Goal: Complete application form: Complete application form

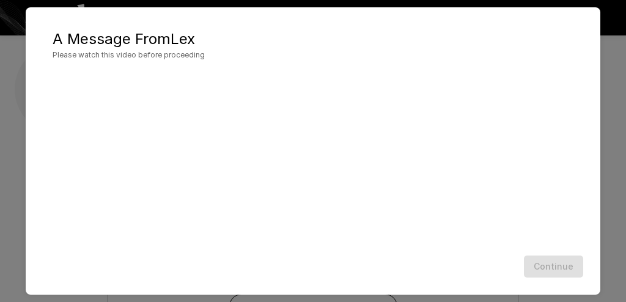
scroll to position [125, 0]
click at [537, 262] on button "Continue" at bounding box center [553, 266] width 59 height 23
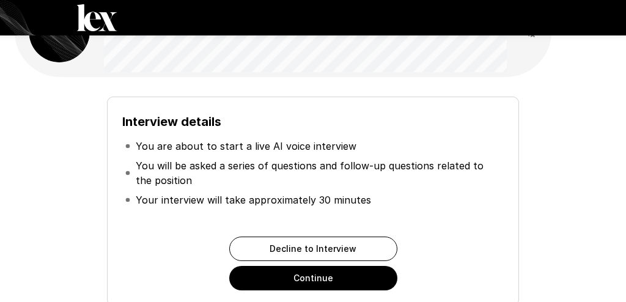
scroll to position [55, 0]
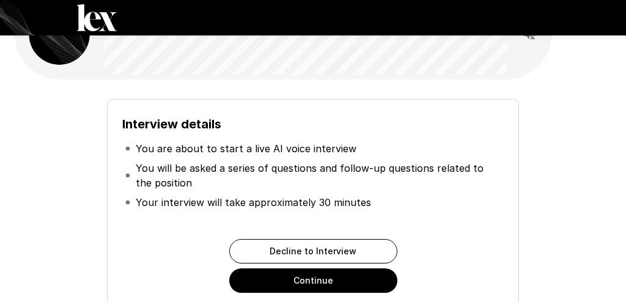
click at [348, 280] on button "Continue" at bounding box center [313, 280] width 168 height 24
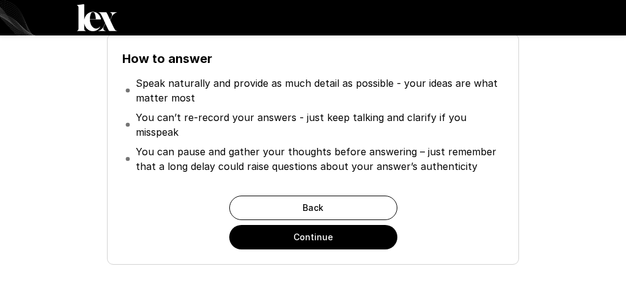
scroll to position [155, 0]
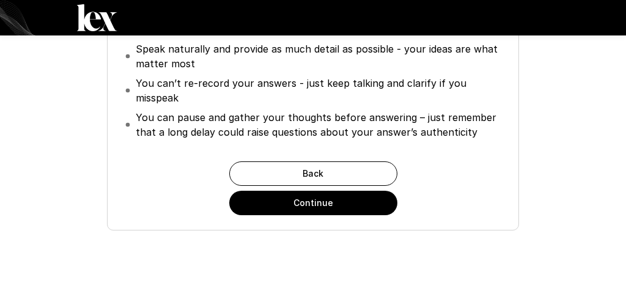
click at [344, 202] on button "Continue" at bounding box center [313, 203] width 168 height 24
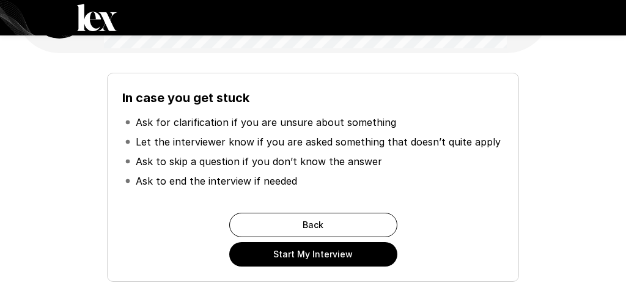
scroll to position [84, 0]
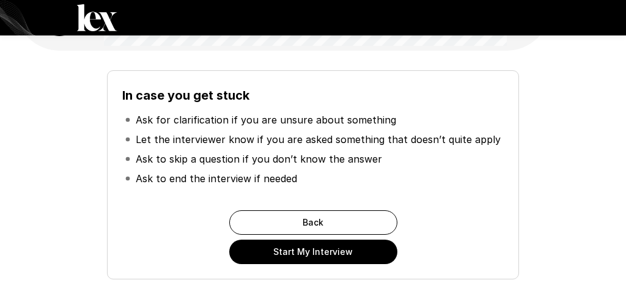
click at [348, 255] on button "Start My Interview" at bounding box center [313, 252] width 168 height 24
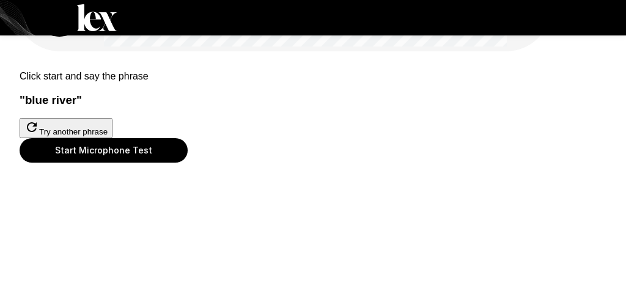
click at [322, 138] on div at bounding box center [313, 138] width 587 height 0
click at [188, 163] on button "Start Microphone Test" at bounding box center [104, 150] width 168 height 24
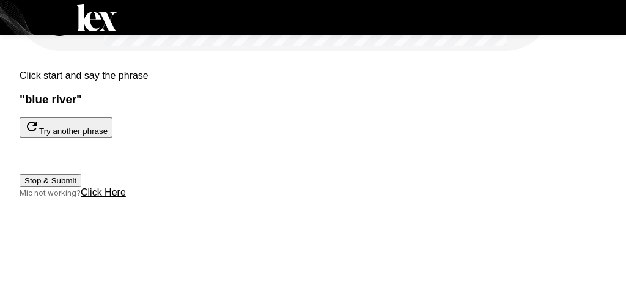
click at [81, 187] on button "Stop & Submit" at bounding box center [51, 180] width 62 height 13
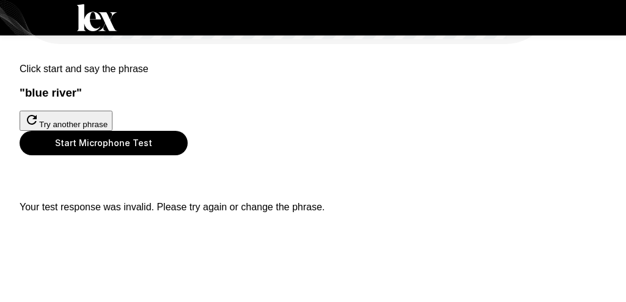
scroll to position [90, 0]
click at [188, 155] on button "Start Microphone Test" at bounding box center [104, 143] width 168 height 24
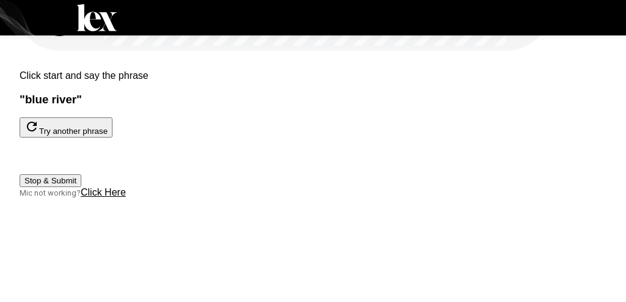
scroll to position [98, 0]
click at [81, 187] on button "Stop & Submit" at bounding box center [51, 180] width 62 height 13
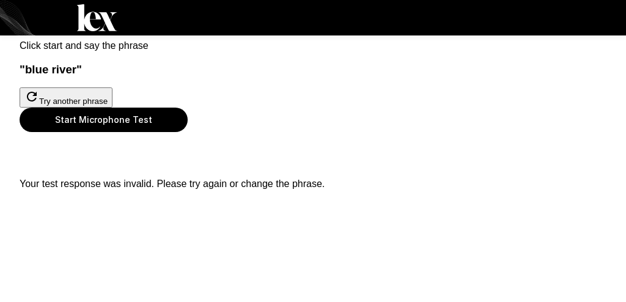
scroll to position [160, 0]
click at [188, 132] on button "Start Microphone Test" at bounding box center [104, 120] width 168 height 24
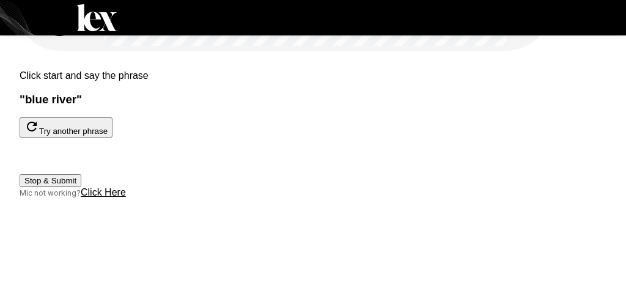
click at [81, 187] on button "Stop & Submit" at bounding box center [51, 180] width 62 height 13
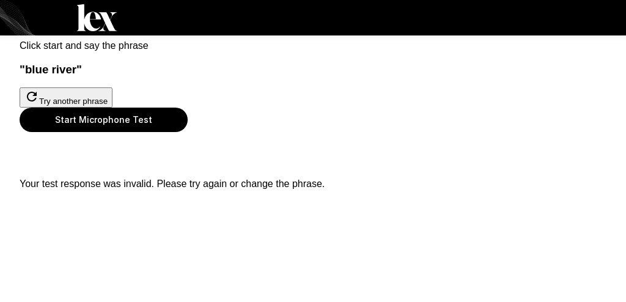
click at [188, 132] on button "Start Microphone Test" at bounding box center [104, 120] width 168 height 24
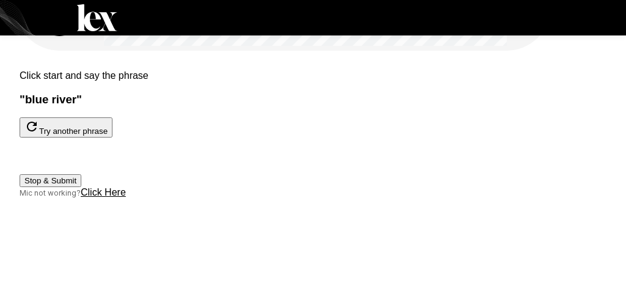
scroll to position [97, 0]
click at [81, 187] on button "Stop & Submit" at bounding box center [51, 180] width 62 height 13
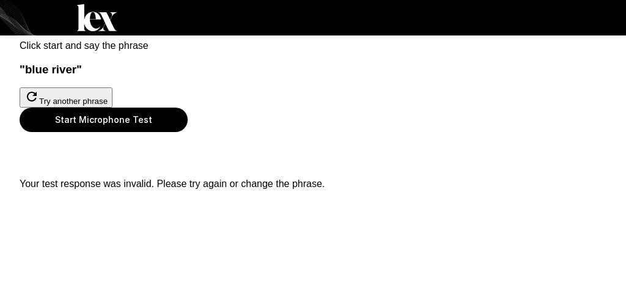
scroll to position [138, 0]
click at [112, 87] on button "Try another phrase" at bounding box center [66, 97] width 93 height 20
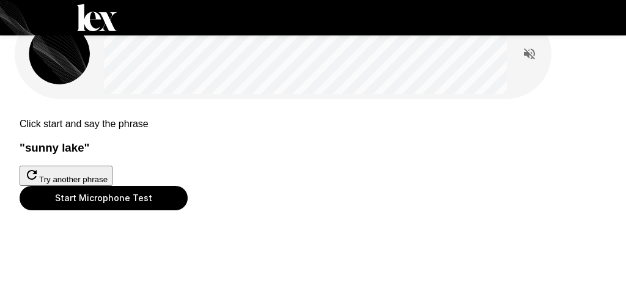
scroll to position [64, 0]
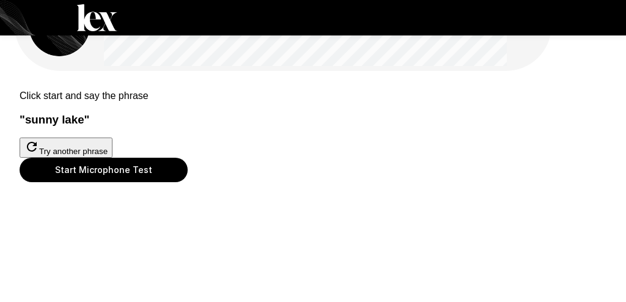
click at [325, 158] on div at bounding box center [313, 158] width 587 height 0
click at [188, 182] on button "Start Microphone Test" at bounding box center [104, 170] width 168 height 24
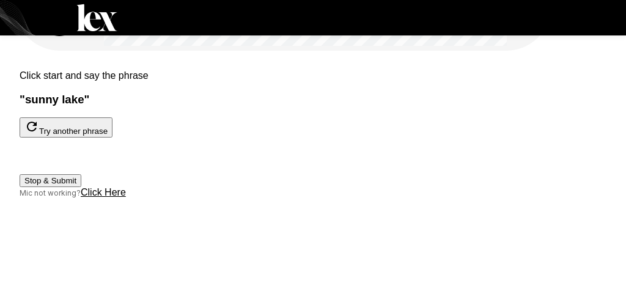
scroll to position [101, 0]
click at [81, 187] on button "Stop & Submit" at bounding box center [51, 180] width 62 height 13
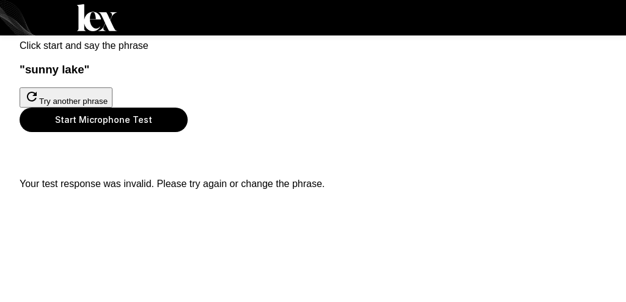
scroll to position [178, 0]
click at [550, 108] on div "Start Microphone Test" at bounding box center [313, 120] width 587 height 24
click at [188, 132] on button "Start Microphone Test" at bounding box center [104, 120] width 168 height 24
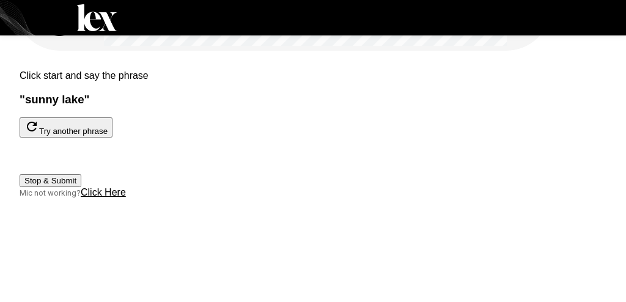
click at [81, 185] on button "Stop & Submit" at bounding box center [51, 180] width 62 height 13
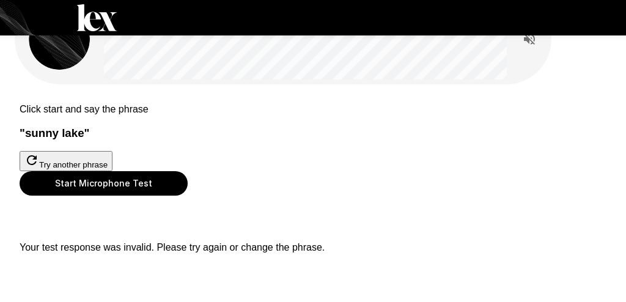
scroll to position [0, 0]
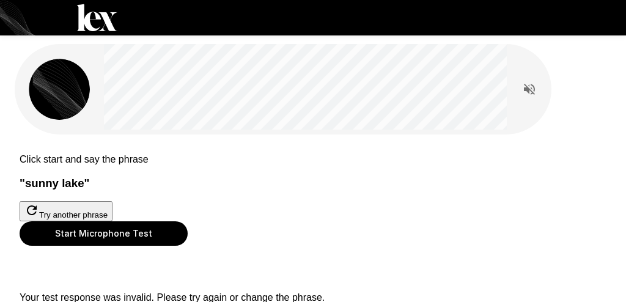
click at [112, 221] on button "Try another phrase" at bounding box center [66, 211] width 93 height 20
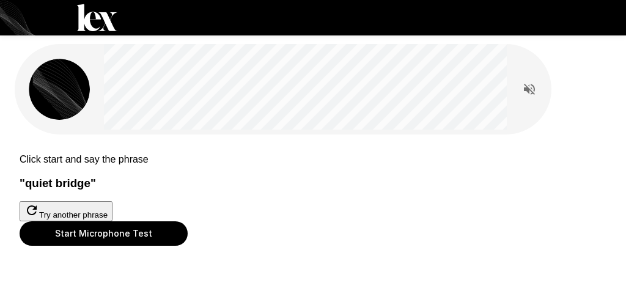
click at [518, 91] on button "Read questions aloud" at bounding box center [529, 89] width 24 height 24
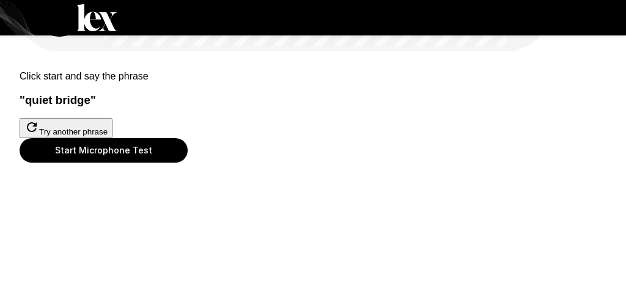
scroll to position [105, 0]
click at [188, 163] on button "Start Microphone Test" at bounding box center [104, 150] width 168 height 24
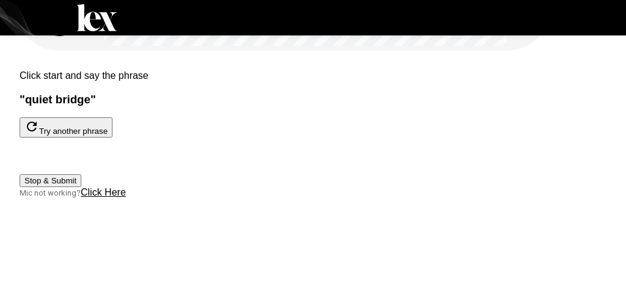
click at [81, 187] on button "Stop & Submit" at bounding box center [51, 180] width 62 height 13
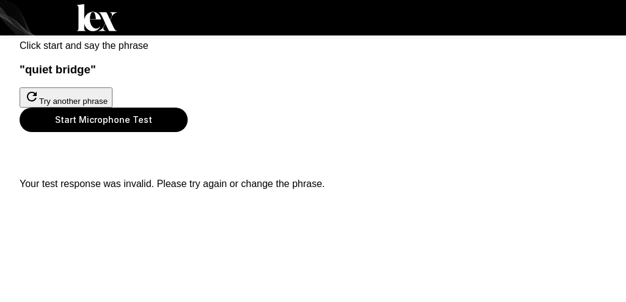
scroll to position [204, 0]
click at [355, 169] on div "Click start and say the phrase " quiet bridge " Try another phrase Start Microp…" at bounding box center [313, 115] width 587 height 169
click at [188, 132] on button "Start Microphone Test" at bounding box center [104, 120] width 168 height 24
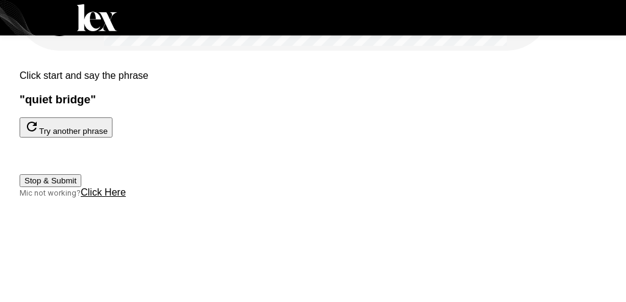
click at [126, 197] on u "Click Here" at bounding box center [103, 192] width 45 height 10
click at [81, 174] on button "Stop & Submit" at bounding box center [51, 180] width 62 height 13
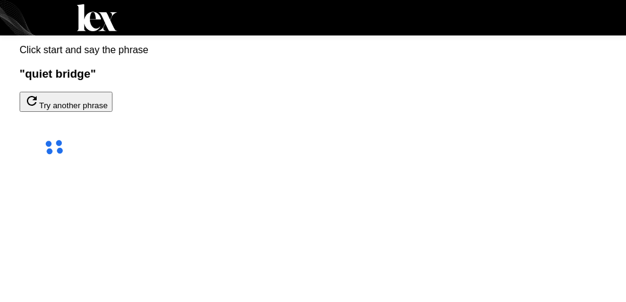
scroll to position [109, 0]
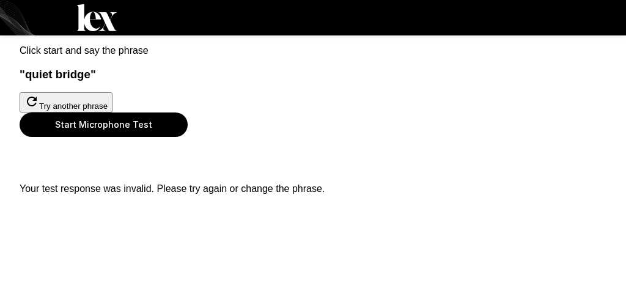
click at [112, 106] on button "Try another phrase" at bounding box center [66, 102] width 93 height 20
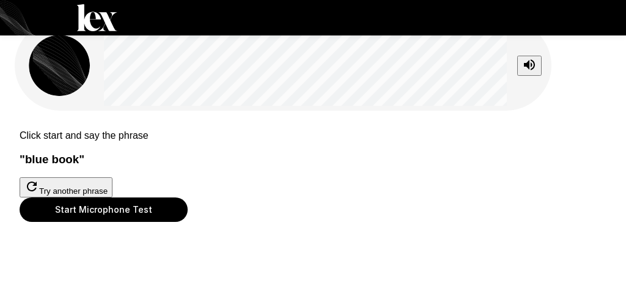
scroll to position [76, 0]
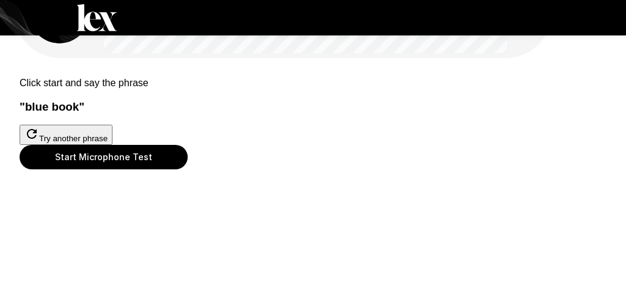
click at [188, 169] on button "Start Microphone Test" at bounding box center [104, 157] width 168 height 24
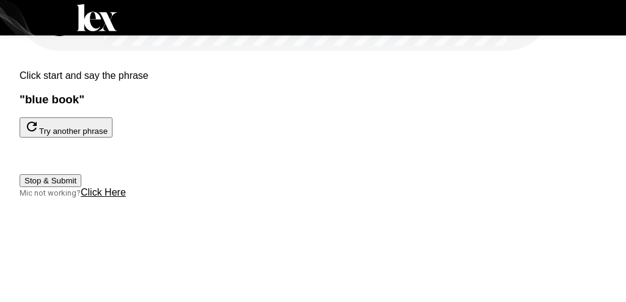
scroll to position [171, 0]
click at [81, 187] on button "Stop & Submit" at bounding box center [51, 180] width 62 height 13
click at [81, 185] on button "Stop & Submit" at bounding box center [51, 180] width 62 height 13
click at [81, 187] on button "Stop & Submit" at bounding box center [51, 180] width 62 height 13
drag, startPoint x: 424, startPoint y: 147, endPoint x: 406, endPoint y: 158, distance: 20.3
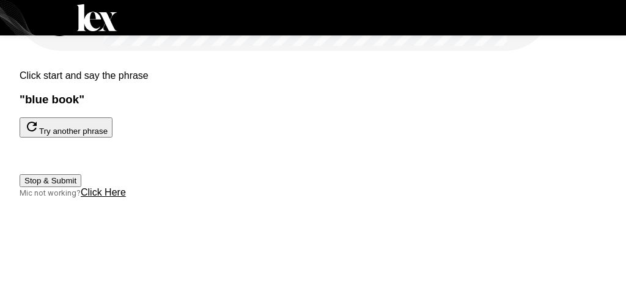
click at [424, 147] on div "Stop & Submit Mic not working? Click Here" at bounding box center [313, 169] width 587 height 62
click at [81, 187] on button "Stop & Submit" at bounding box center [51, 180] width 62 height 13
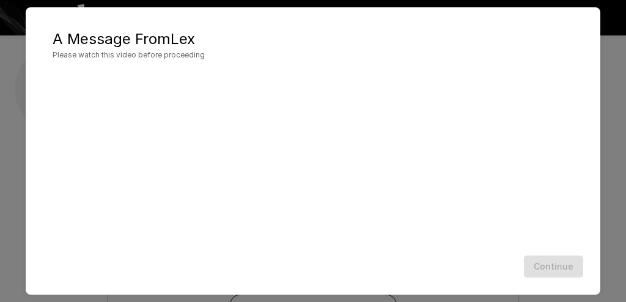
scroll to position [125, 0]
click at [556, 260] on button "Continue" at bounding box center [553, 266] width 59 height 23
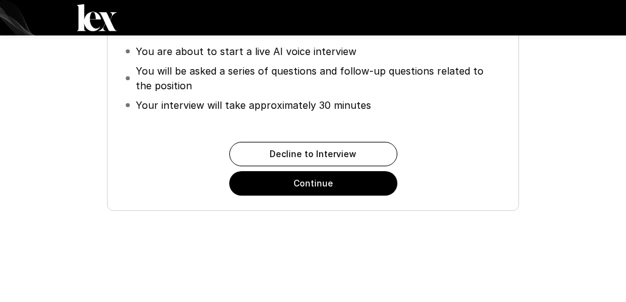
scroll to position [164, 0]
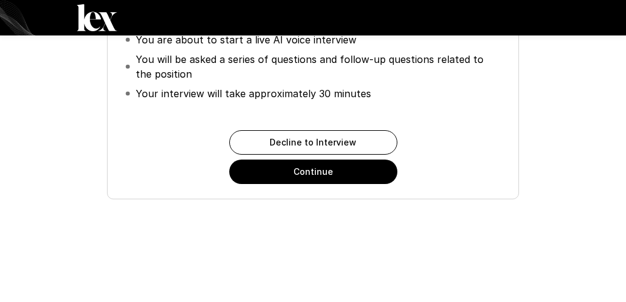
click at [328, 179] on button "Continue" at bounding box center [313, 172] width 168 height 24
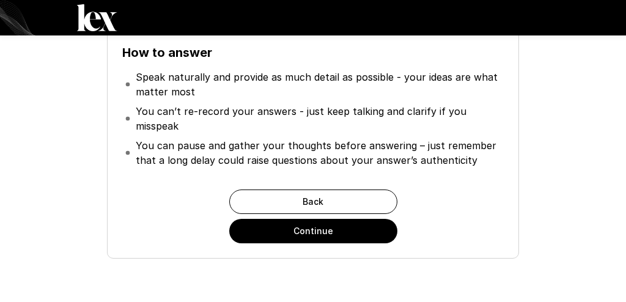
scroll to position [0, 0]
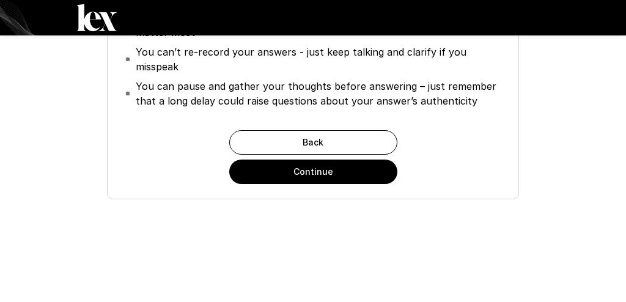
click at [351, 166] on button "Continue" at bounding box center [313, 172] width 168 height 24
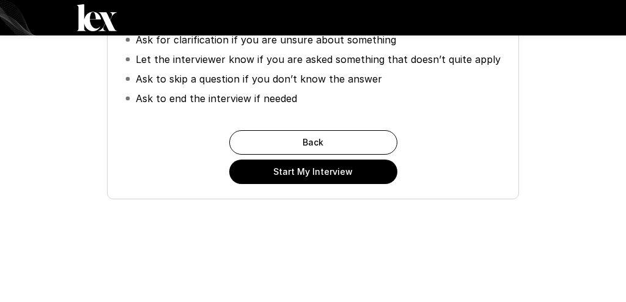
click at [346, 172] on button "Start My Interview" at bounding box center [313, 172] width 168 height 24
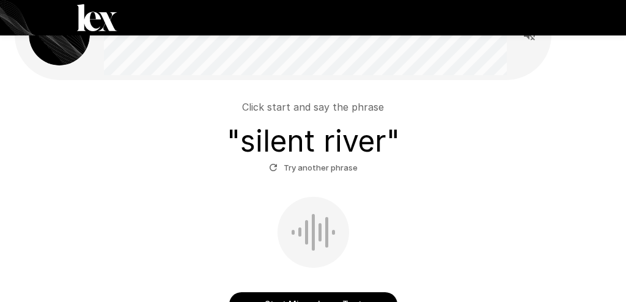
scroll to position [111, 0]
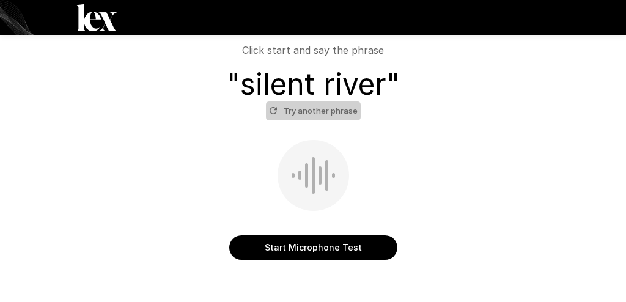
click at [334, 119] on button "Try another phrase" at bounding box center [313, 110] width 95 height 19
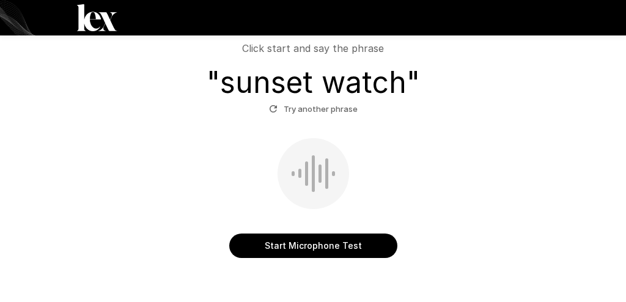
scroll to position [125, 0]
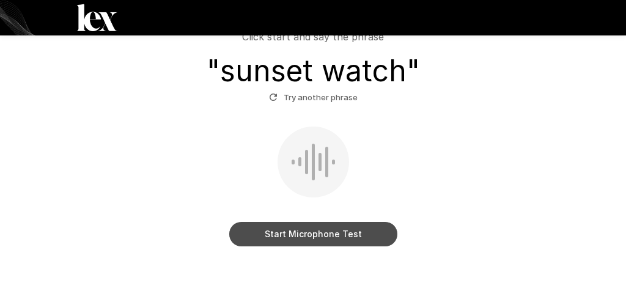
click at [329, 238] on button "Start Microphone Test" at bounding box center [313, 234] width 168 height 24
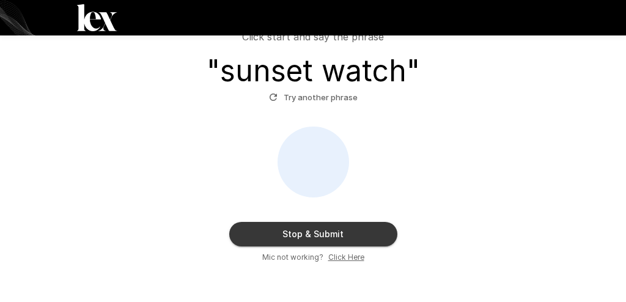
click at [331, 237] on button "Stop & Submit" at bounding box center [313, 234] width 168 height 24
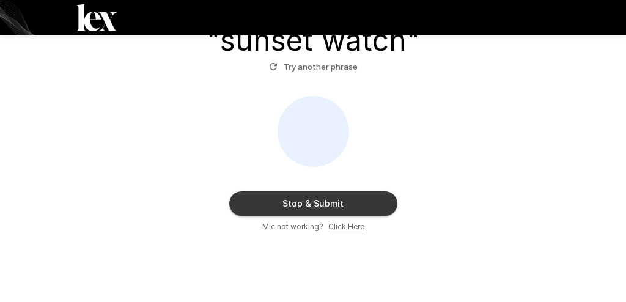
scroll to position [177, 0]
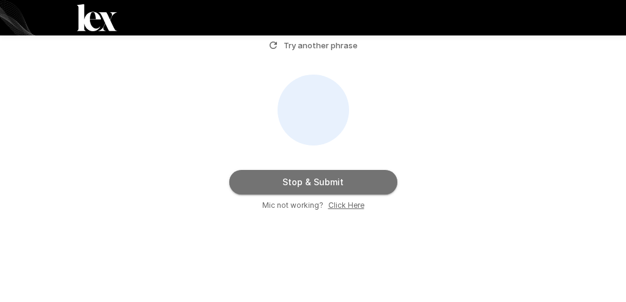
click at [335, 181] on button "Stop & Submit" at bounding box center [313, 182] width 168 height 24
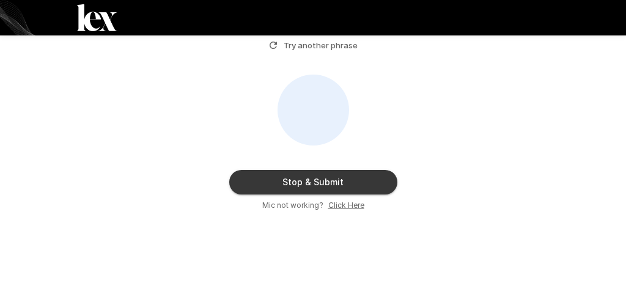
click at [336, 185] on button "Stop & Submit" at bounding box center [313, 182] width 168 height 24
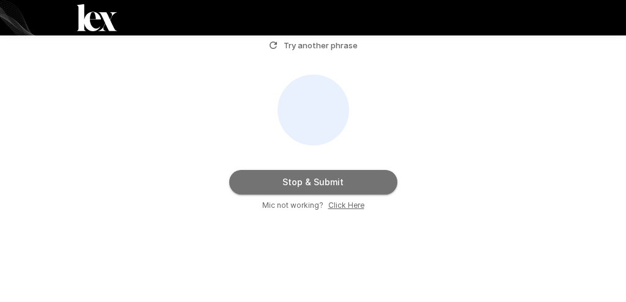
click at [336, 185] on button "Stop & Submit" at bounding box center [313, 182] width 168 height 24
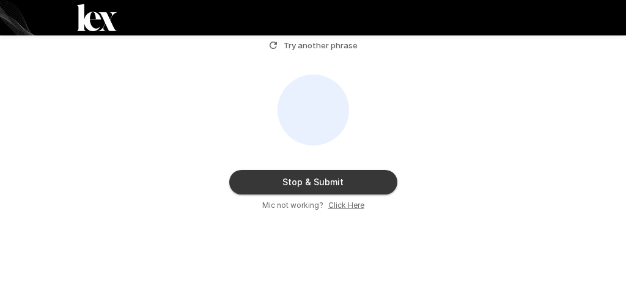
click at [336, 185] on button "Stop & Submit" at bounding box center [313, 182] width 168 height 24
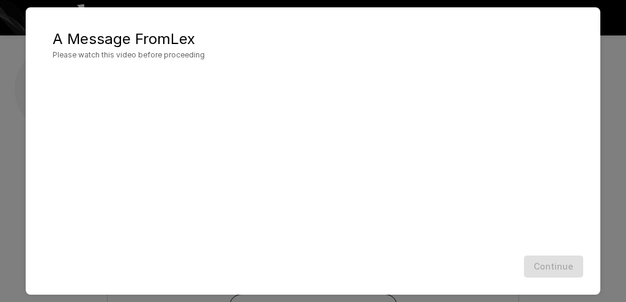
scroll to position [125, 0]
click at [569, 254] on div "Continue" at bounding box center [313, 267] width 550 height 32
click at [564, 264] on button "Continue" at bounding box center [553, 266] width 59 height 23
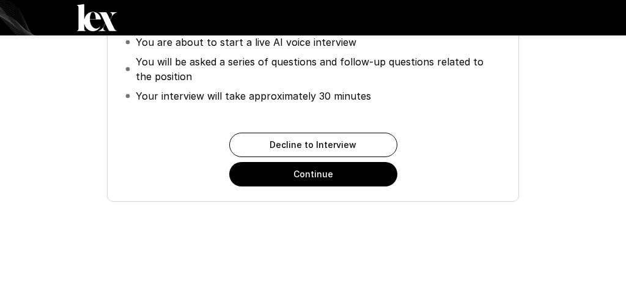
scroll to position [164, 0]
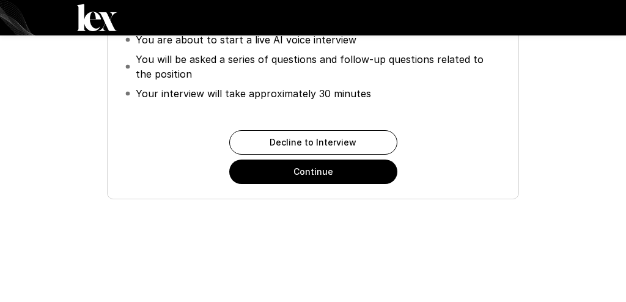
click at [291, 181] on button "Continue" at bounding box center [313, 172] width 168 height 24
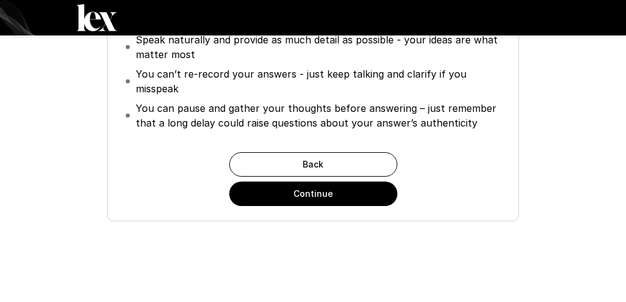
click at [276, 193] on button "Continue" at bounding box center [313, 194] width 168 height 24
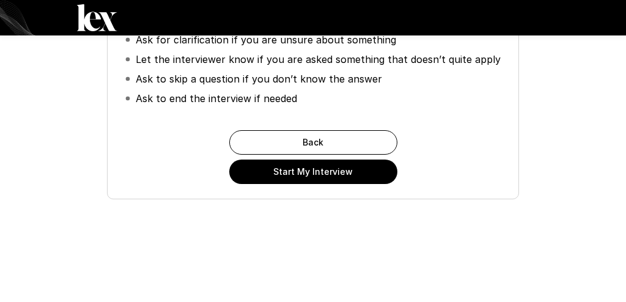
click at [292, 172] on button "Start My Interview" at bounding box center [313, 172] width 168 height 24
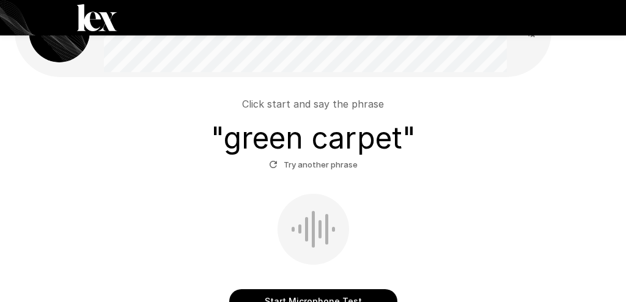
scroll to position [59, 0]
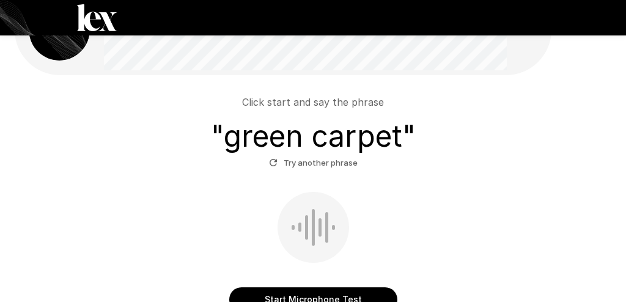
click at [322, 289] on button "Start Microphone Test" at bounding box center [313, 299] width 168 height 24
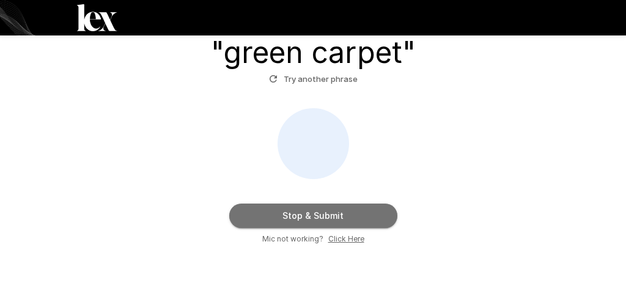
click at [331, 220] on button "Stop & Submit" at bounding box center [313, 216] width 168 height 24
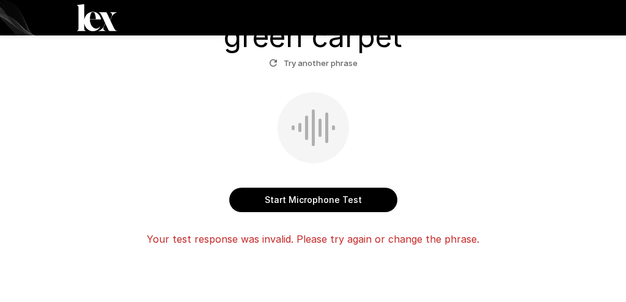
scroll to position [160, 0]
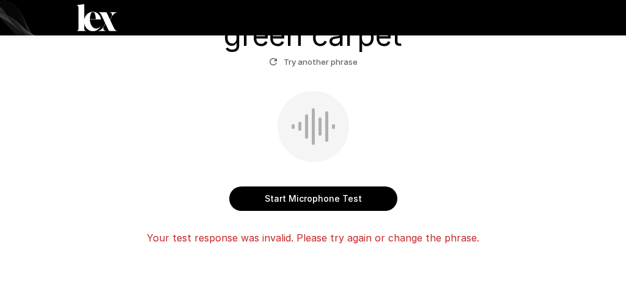
click at [354, 196] on button "Start Microphone Test" at bounding box center [313, 198] width 168 height 24
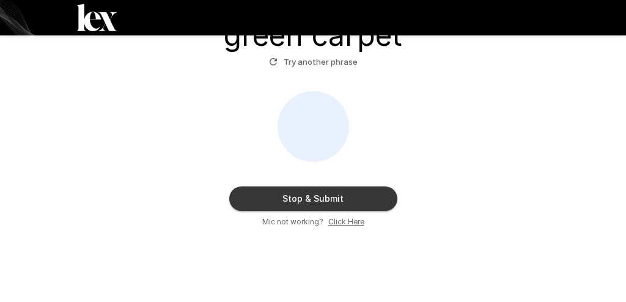
scroll to position [138, 0]
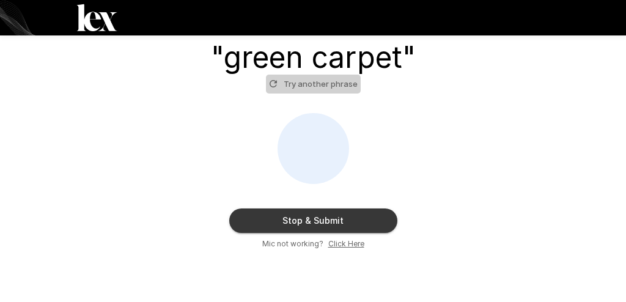
click at [328, 89] on button "Try another phrase" at bounding box center [313, 84] width 95 height 19
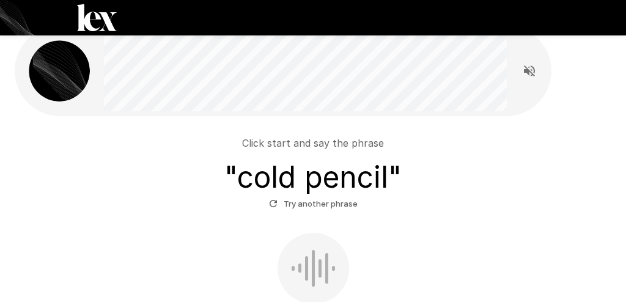
scroll to position [83, 0]
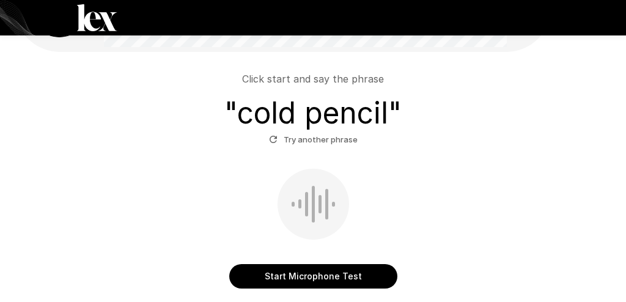
click at [310, 269] on button "Start Microphone Test" at bounding box center [313, 276] width 168 height 24
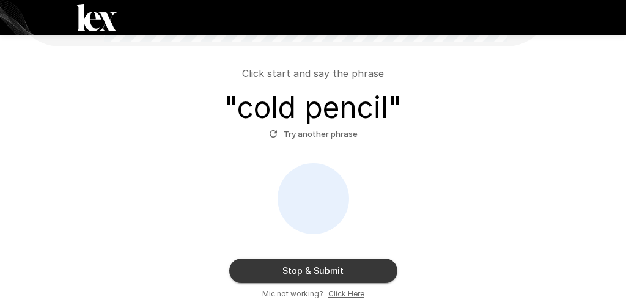
scroll to position [98, 0]
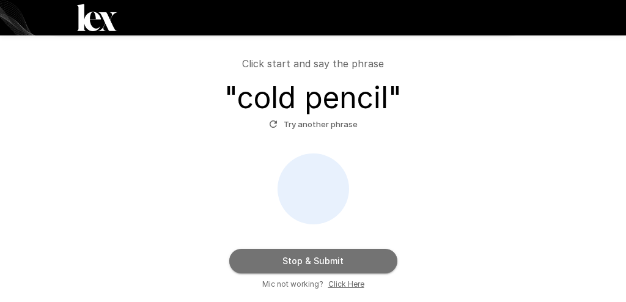
click at [340, 254] on button "Stop & Submit" at bounding box center [313, 261] width 168 height 24
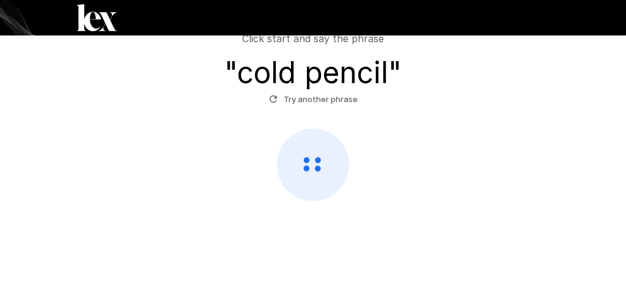
scroll to position [125, 0]
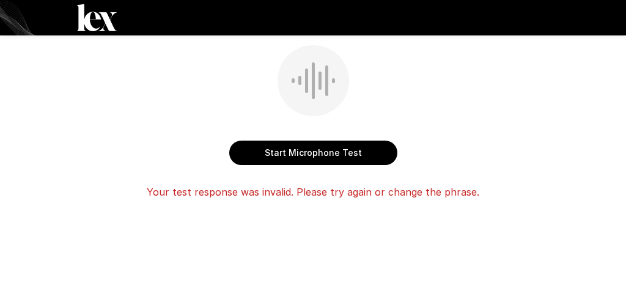
click at [368, 147] on button "Start Microphone Test" at bounding box center [313, 153] width 168 height 24
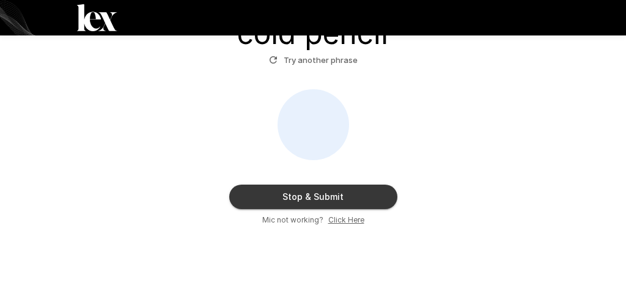
scroll to position [104, 0]
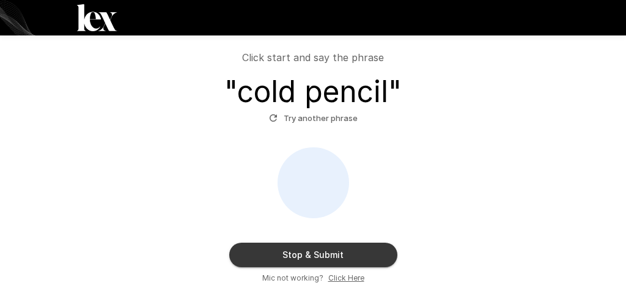
click at [320, 254] on button "Stop & Submit" at bounding box center [313, 255] width 168 height 24
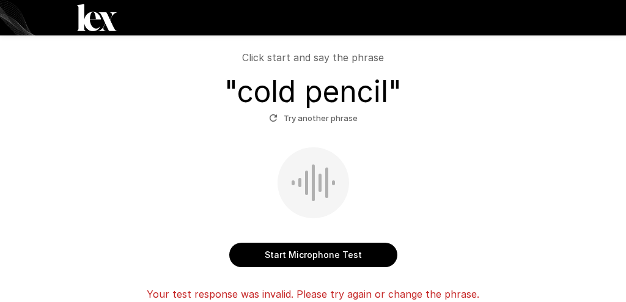
click at [328, 112] on button "Try another phrase" at bounding box center [313, 118] width 95 height 19
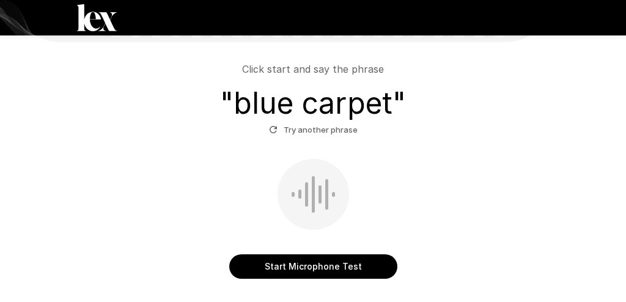
scroll to position [93, 0]
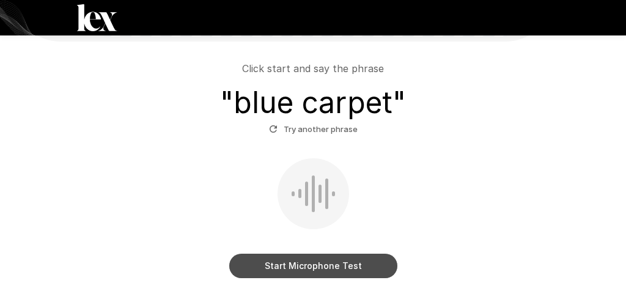
click at [318, 254] on button "Start Microphone Test" at bounding box center [313, 266] width 168 height 24
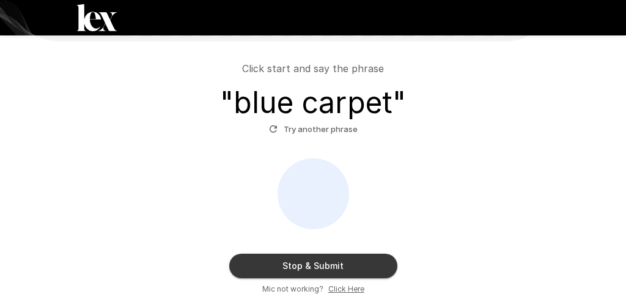
click at [350, 265] on button "Stop & Submit" at bounding box center [313, 266] width 168 height 24
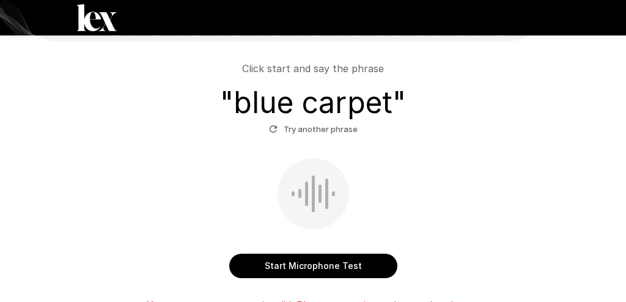
click at [292, 260] on button "Start Microphone Test" at bounding box center [313, 266] width 168 height 24
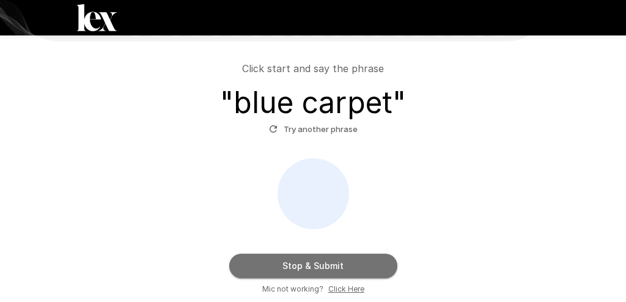
click at [332, 266] on button "Stop & Submit" at bounding box center [313, 266] width 168 height 24
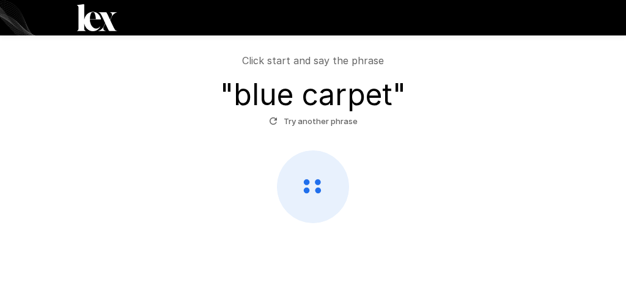
scroll to position [125, 0]
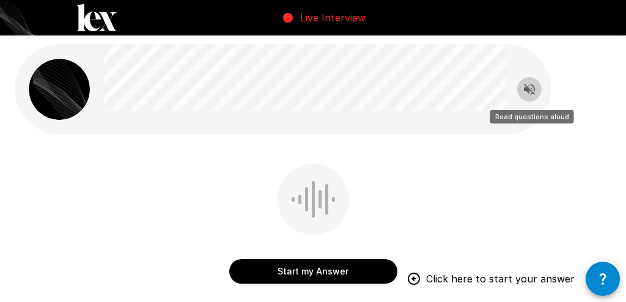
click at [528, 80] on button "Read questions aloud" at bounding box center [529, 89] width 24 height 24
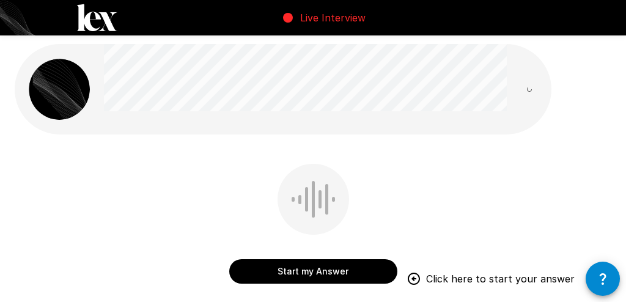
click at [528, 80] on span at bounding box center [529, 89] width 26 height 26
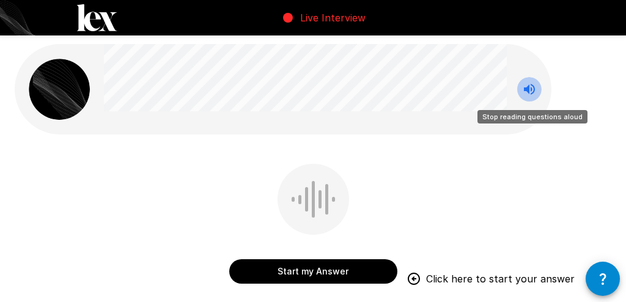
click at [527, 90] on icon "Stop reading questions aloud" at bounding box center [529, 89] width 11 height 11
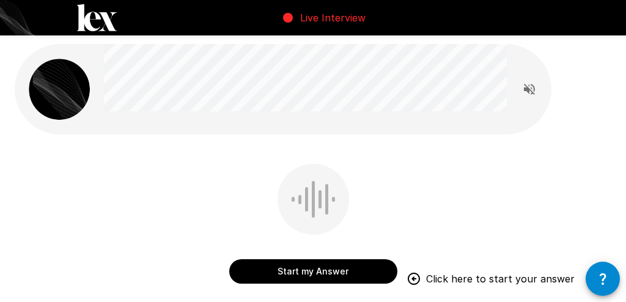
click at [353, 270] on button "Start my Answer" at bounding box center [313, 271] width 168 height 24
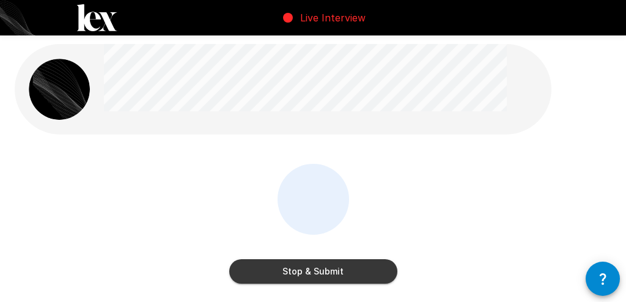
click at [373, 265] on button "Stop & Submit" at bounding box center [313, 271] width 168 height 24
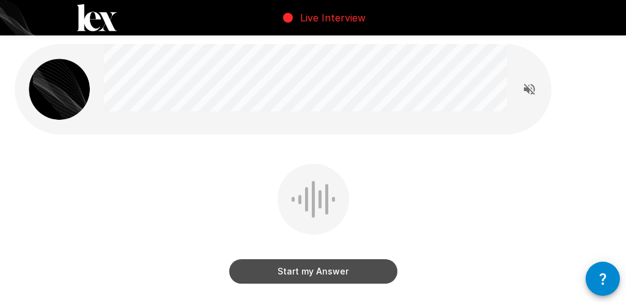
click at [327, 270] on button "Start my Answer" at bounding box center [313, 271] width 168 height 24
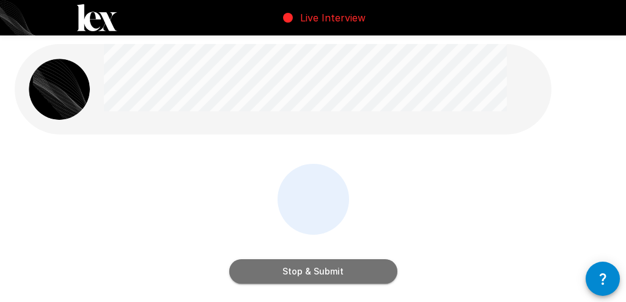
click at [309, 276] on button "Stop & Submit" at bounding box center [313, 271] width 168 height 24
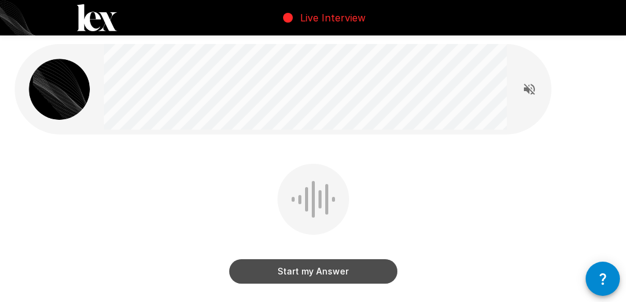
click at [320, 264] on button "Start my Answer" at bounding box center [313, 271] width 168 height 24
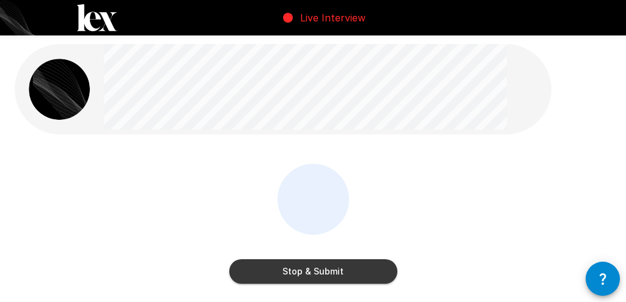
click at [318, 276] on button "Stop & Submit" at bounding box center [313, 271] width 168 height 24
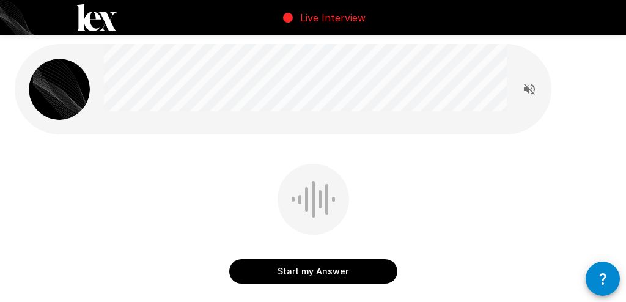
click at [337, 269] on button "Start my Answer" at bounding box center [313, 271] width 168 height 24
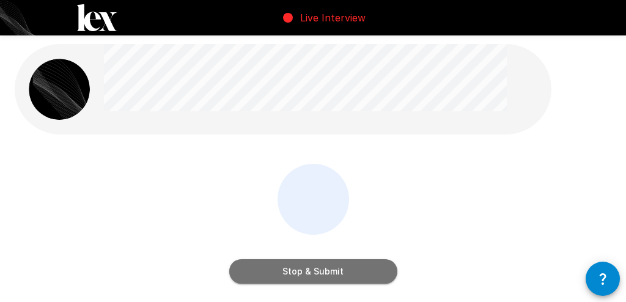
click at [330, 269] on button "Stop & Submit" at bounding box center [313, 271] width 168 height 24
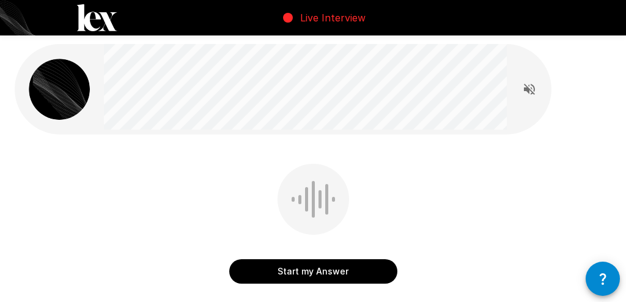
click at [333, 266] on button "Start my Answer" at bounding box center [313, 271] width 168 height 24
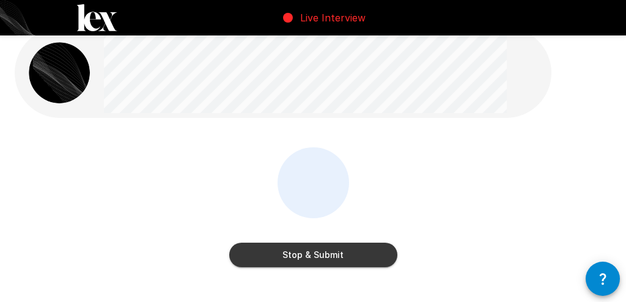
scroll to position [16, 0]
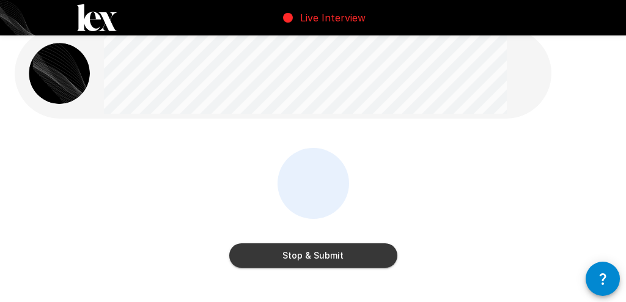
click at [341, 260] on button "Stop & Submit" at bounding box center [313, 255] width 168 height 24
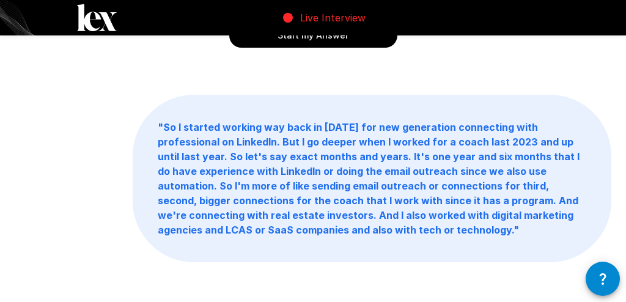
scroll to position [194, 0]
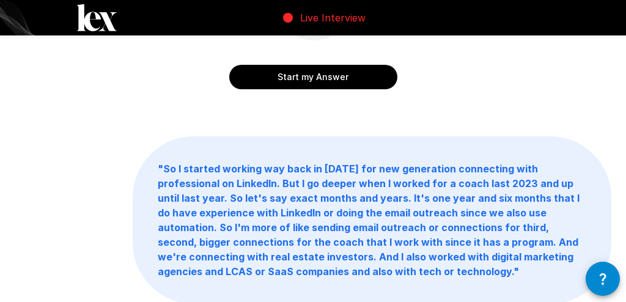
click at [343, 76] on button "Start my Answer" at bounding box center [313, 77] width 168 height 24
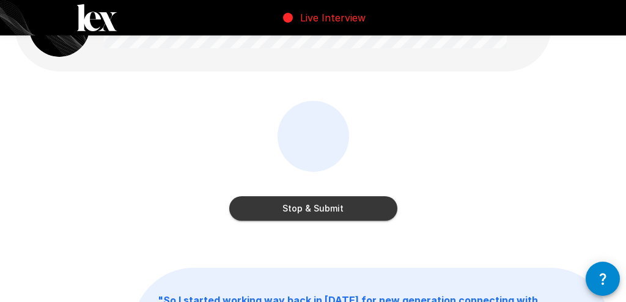
scroll to position [4, 0]
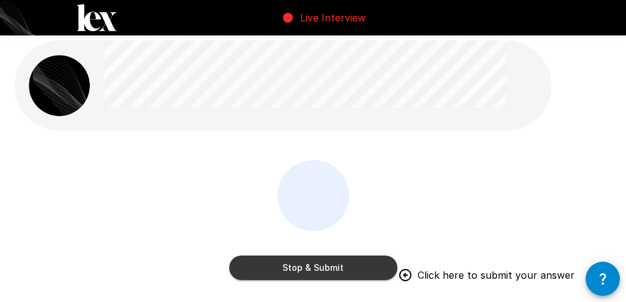
click at [299, 261] on button "Stop & Submit" at bounding box center [313, 267] width 168 height 24
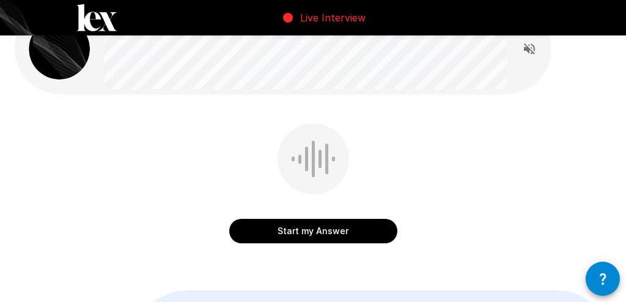
scroll to position [41, 0]
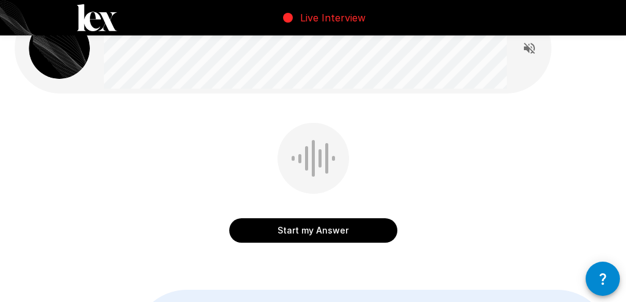
click at [313, 237] on button "Start my Answer" at bounding box center [313, 230] width 168 height 24
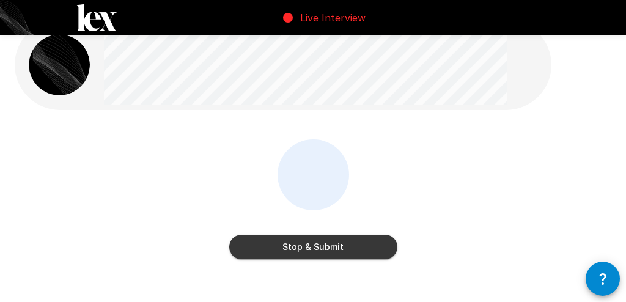
scroll to position [73, 0]
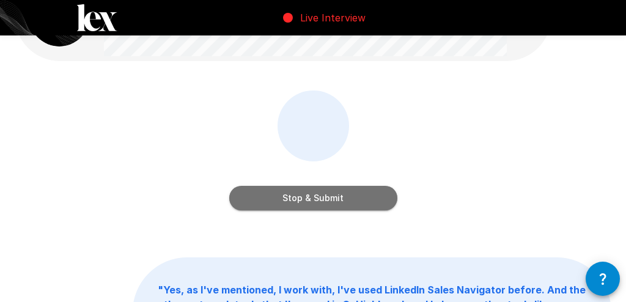
click at [331, 194] on button "Stop & Submit" at bounding box center [313, 198] width 168 height 24
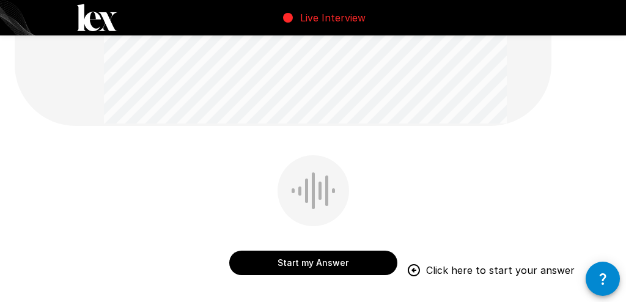
scroll to position [263, 0]
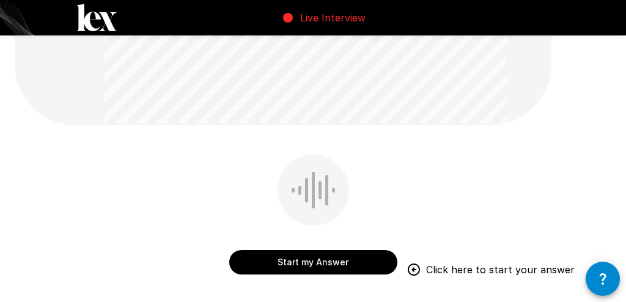
click at [296, 264] on button "Start my Answer" at bounding box center [313, 262] width 168 height 24
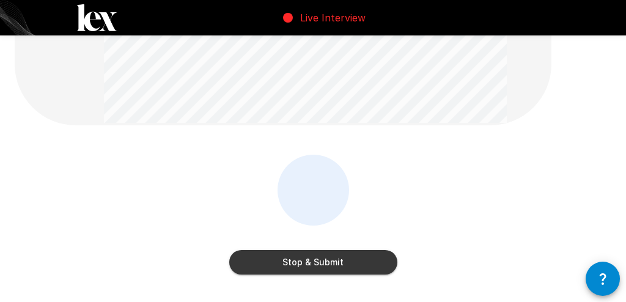
click at [334, 265] on button "Stop & Submit" at bounding box center [313, 262] width 168 height 24
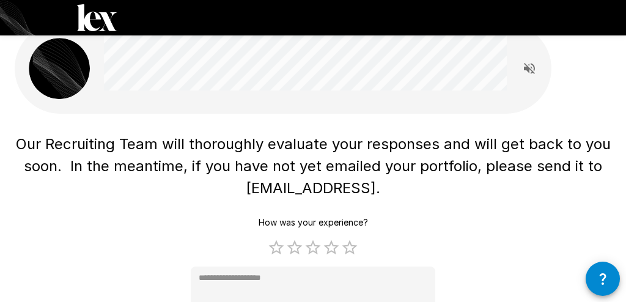
scroll to position [0, 0]
